Goal: Information Seeking & Learning: Understand process/instructions

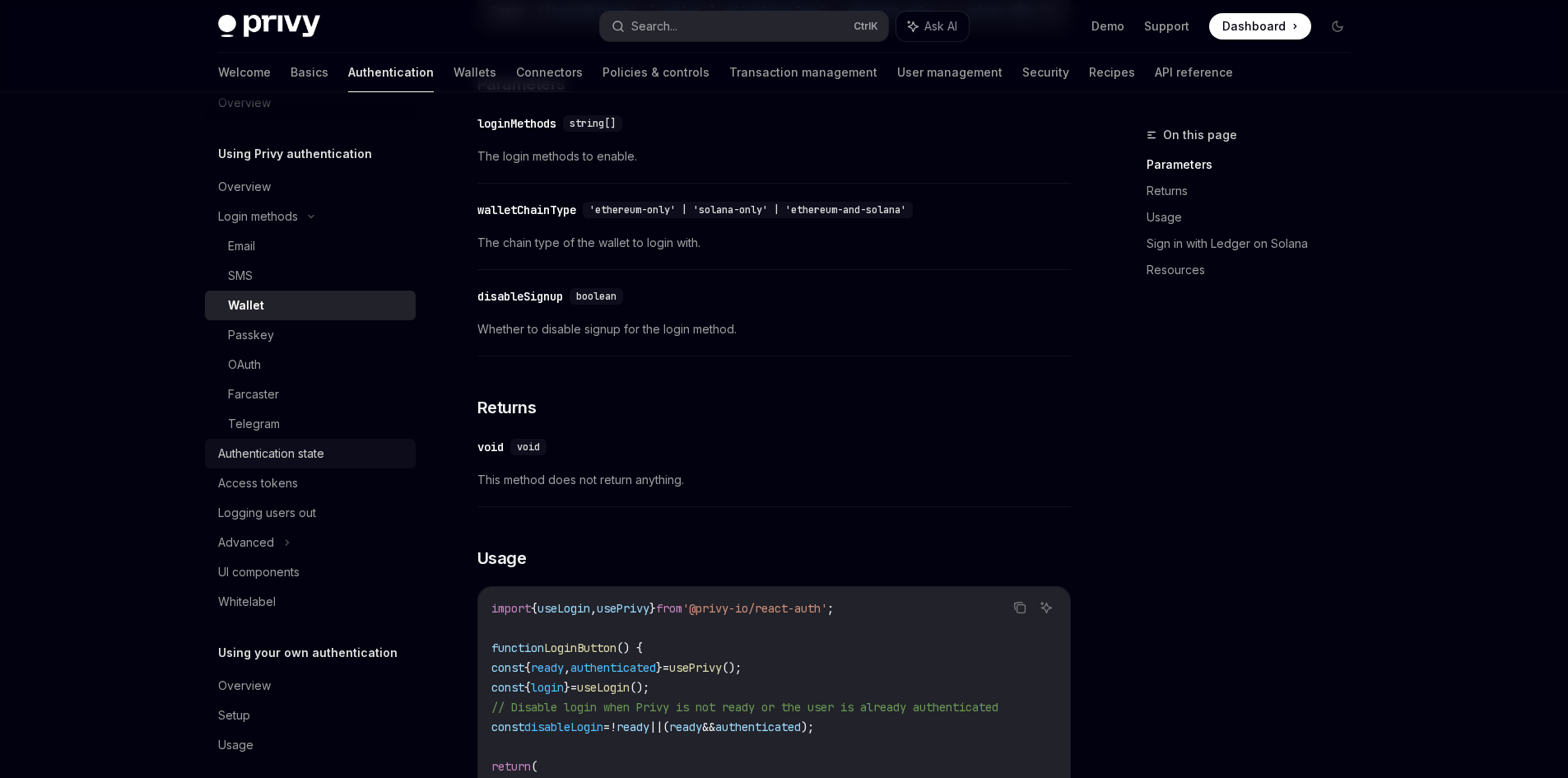
scroll to position [45, 0]
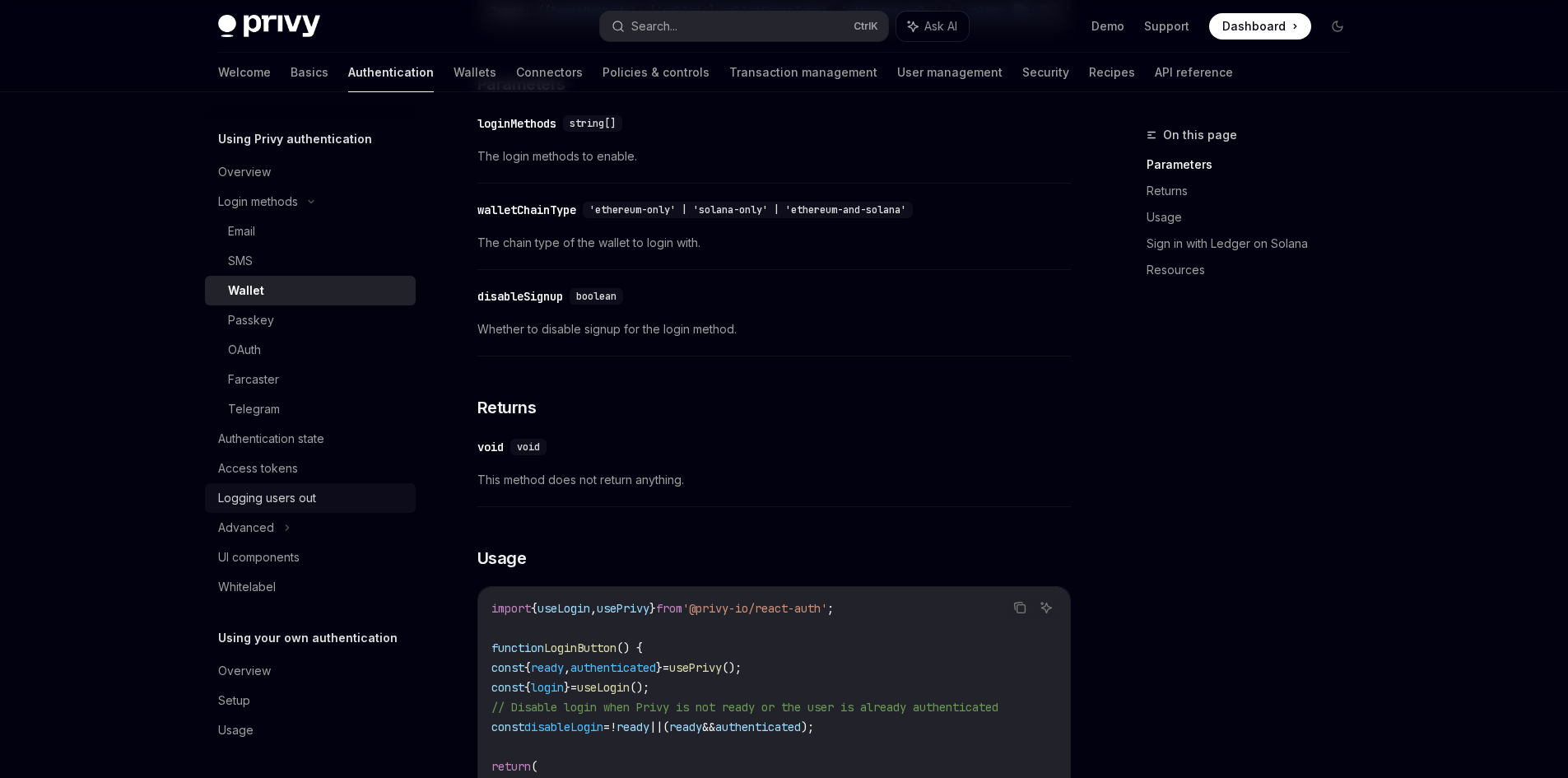
click at [298, 497] on div "Logging users out" at bounding box center [266, 497] width 98 height 19
type textarea "*"
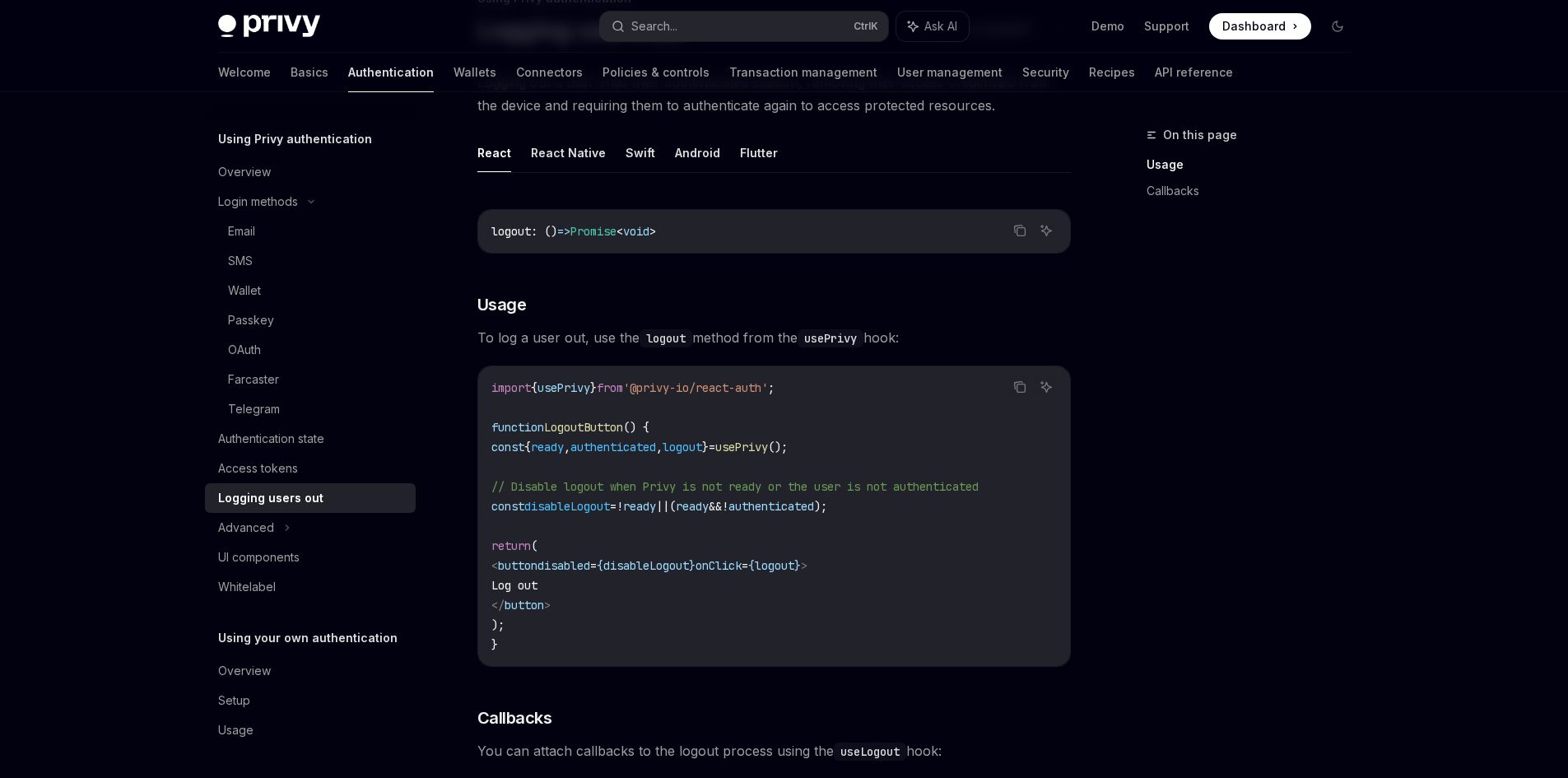
scroll to position [165, 0]
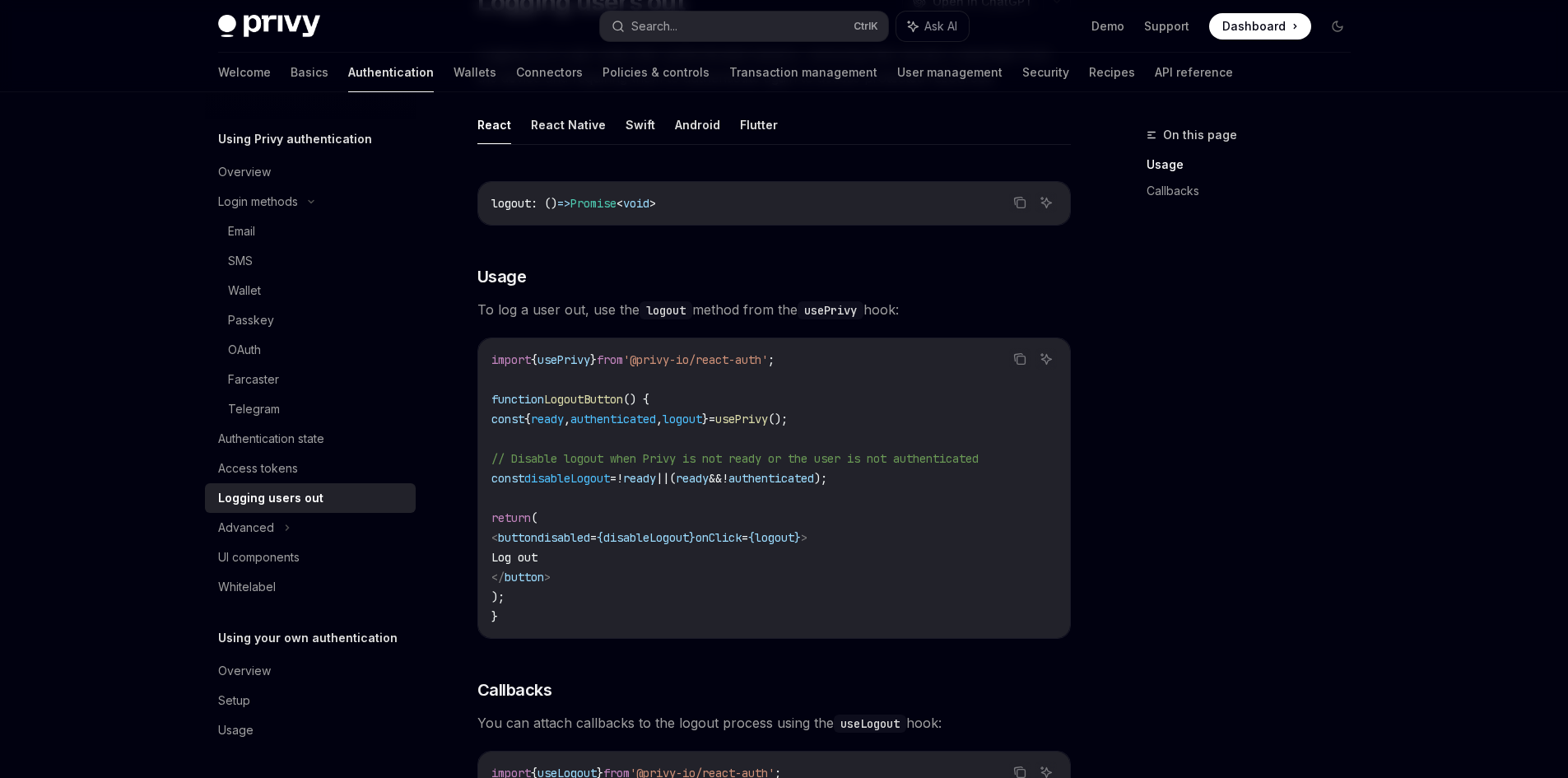
click at [615, 415] on span "authenticated" at bounding box center [614, 418] width 85 height 15
drag, startPoint x: 697, startPoint y: 421, endPoint x: 720, endPoint y: 409, distance: 25.9
click at [720, 409] on code "import { usePrivy } from '@privy-io/react-auth' ; function LogoutButton () { co…" at bounding box center [774, 489] width 565 height 277
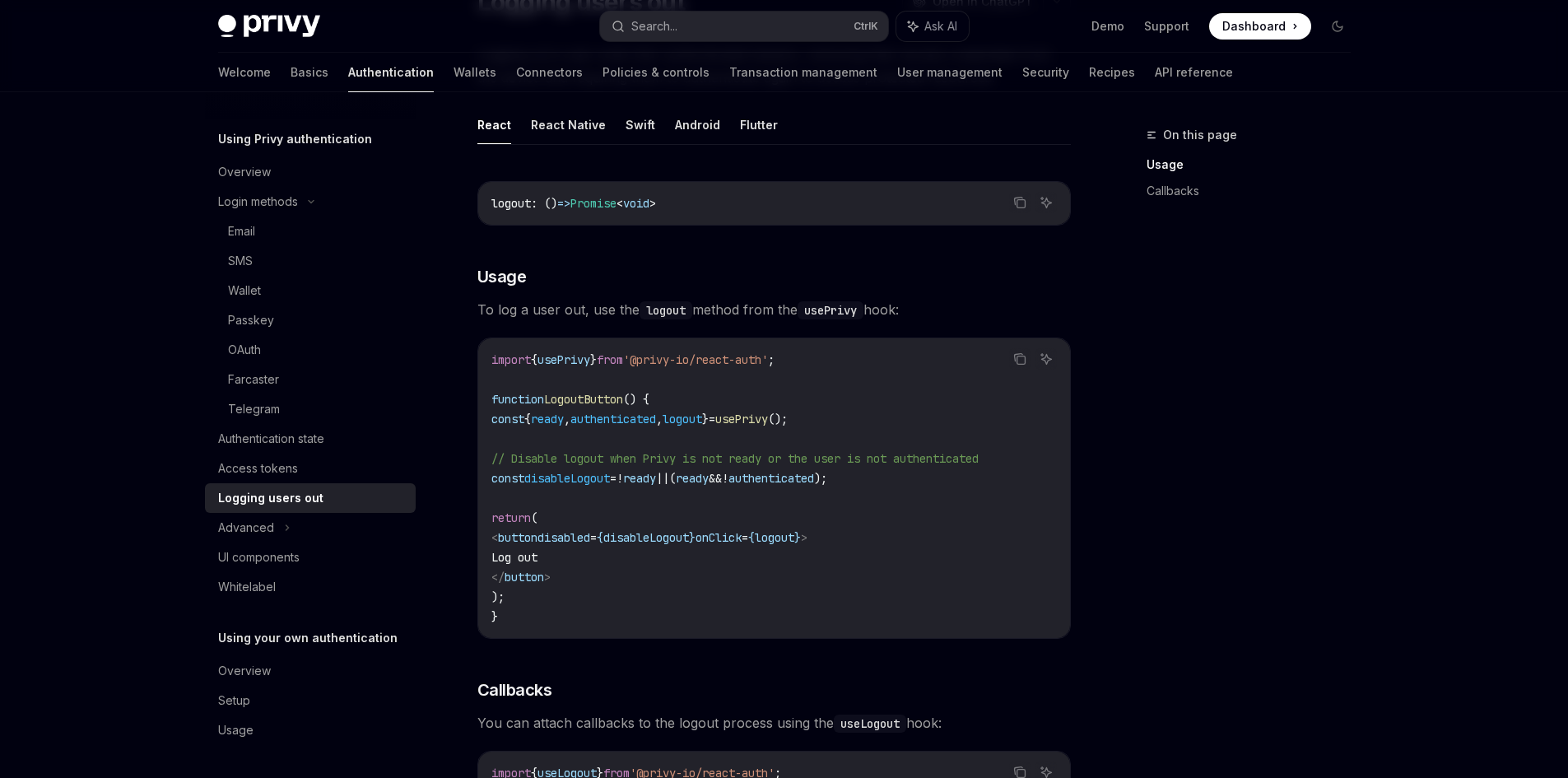
click at [709, 421] on span "}" at bounding box center [706, 418] width 7 height 15
copy code "const { ready , authenticated , logout } = usePrivy ();"
click at [1246, 468] on div "On this page Usage Callbacks" at bounding box center [1239, 451] width 251 height 653
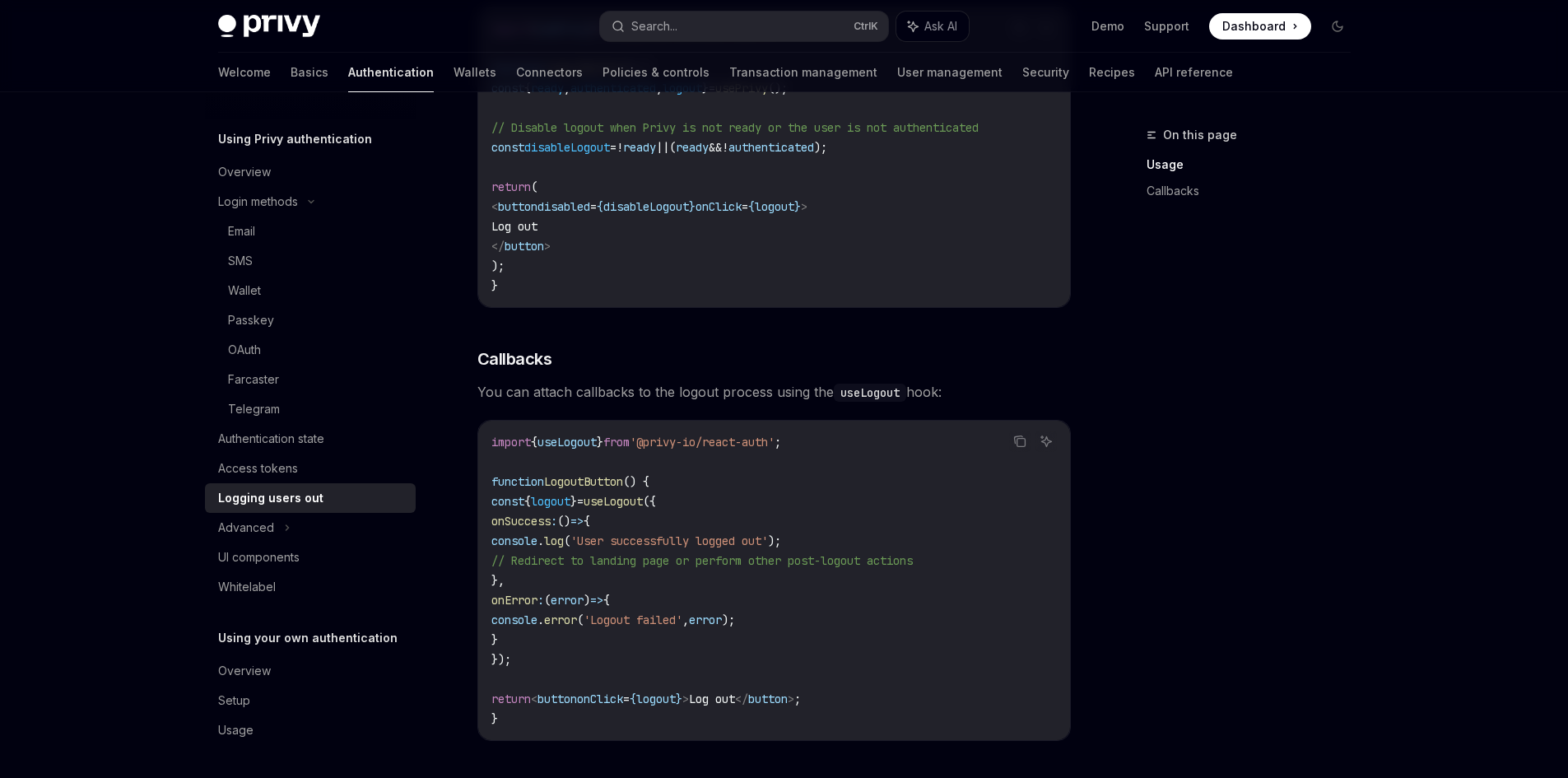
scroll to position [565, 0]
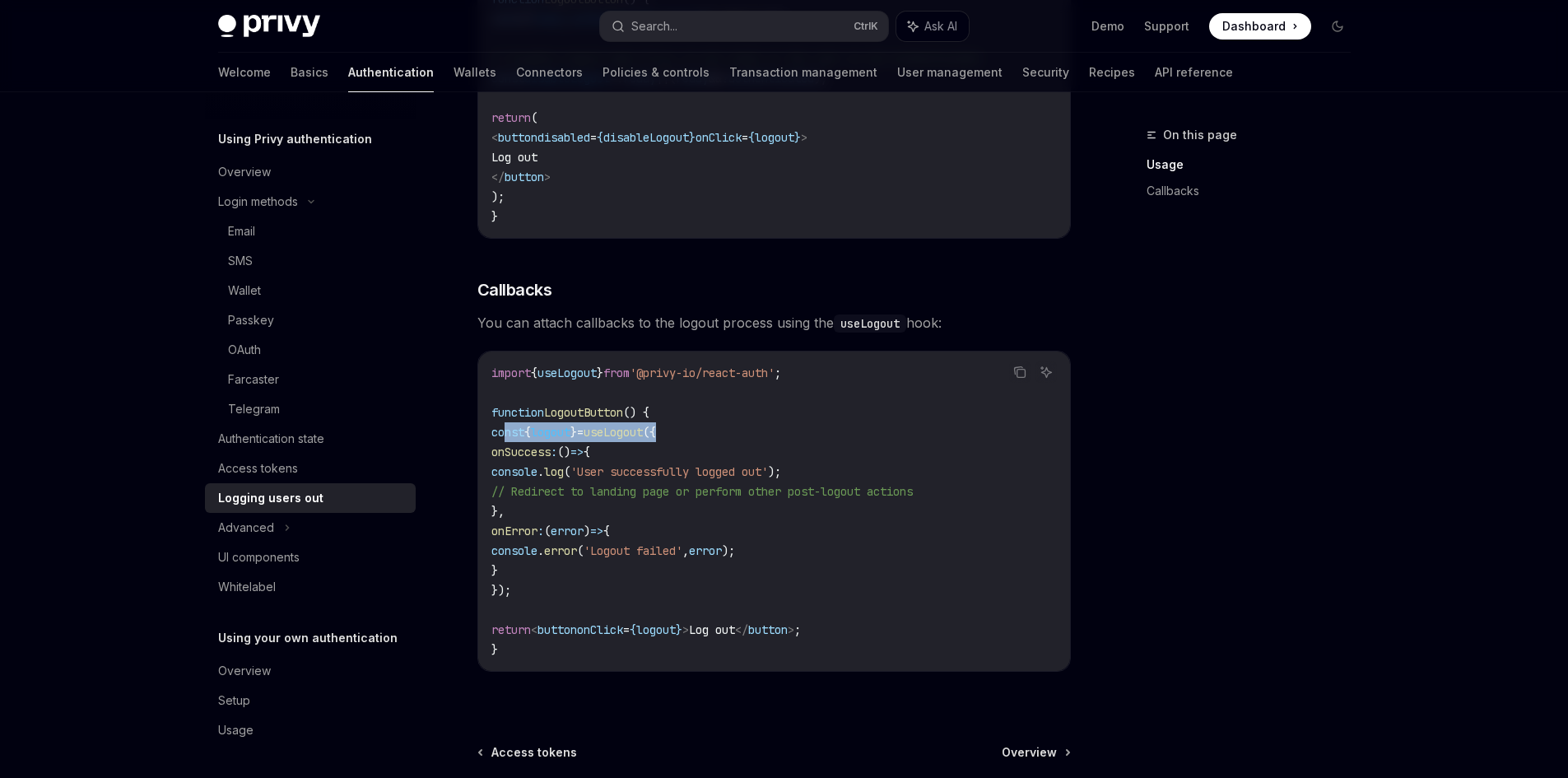
drag, startPoint x: 718, startPoint y: 431, endPoint x: 502, endPoint y: 427, distance: 216.0
click at [502, 427] on code "import { useLogout } from '@privy-io/react-auth' ; function LogoutButton () { c…" at bounding box center [774, 511] width 565 height 296
copy span "const { logout } = useLogout ({"
